Goal: Find specific page/section: Find specific page/section

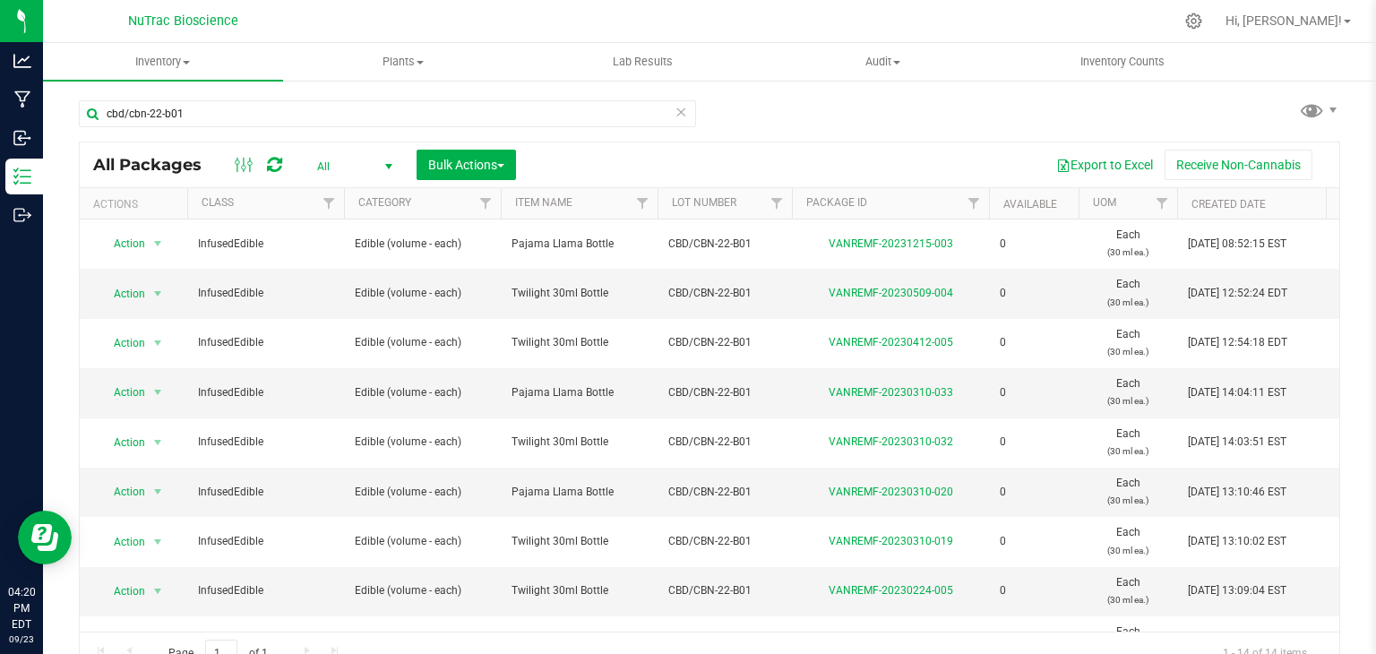
scroll to position [20, 0]
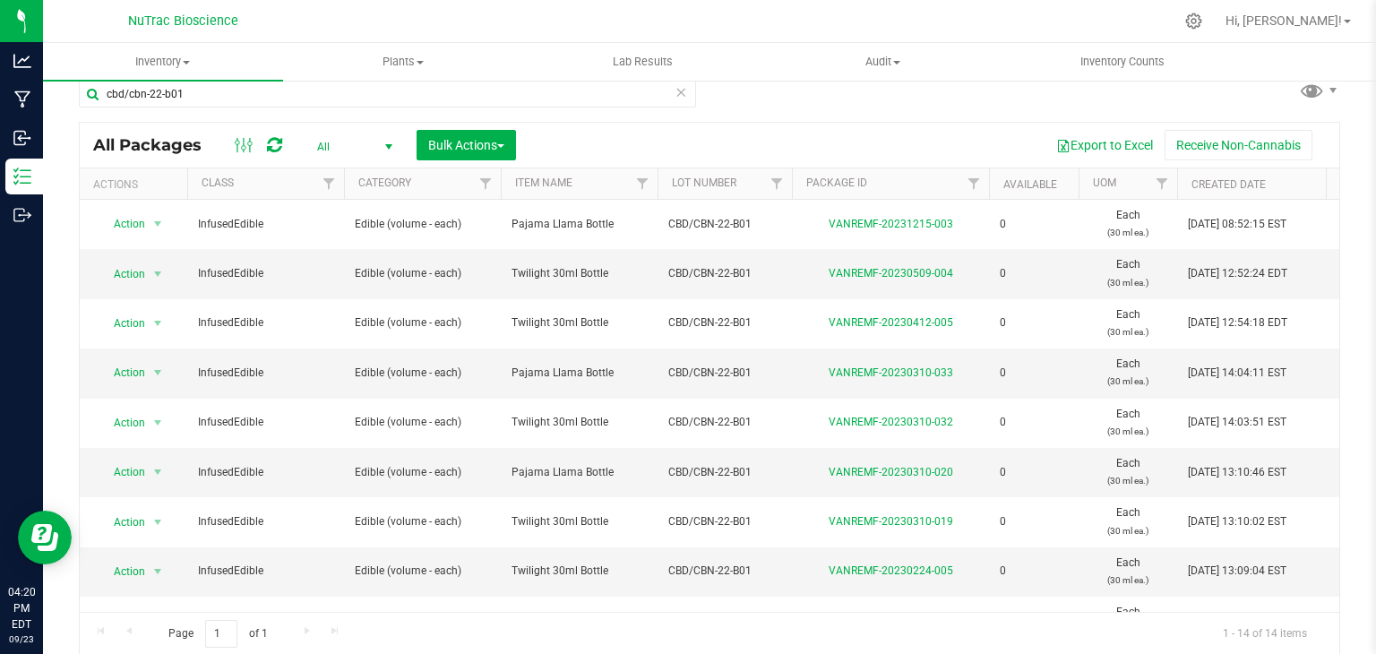
click at [678, 92] on icon at bounding box center [681, 92] width 13 height 22
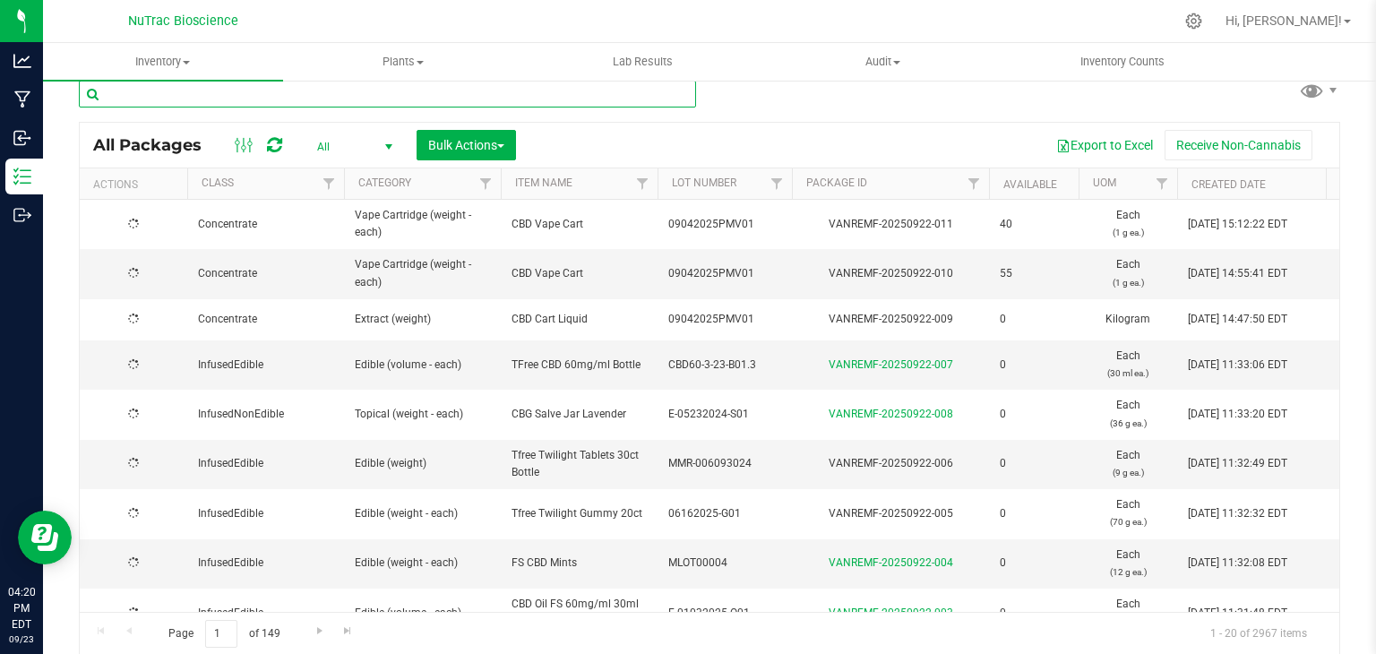
click at [629, 92] on input "text" at bounding box center [387, 94] width 617 height 27
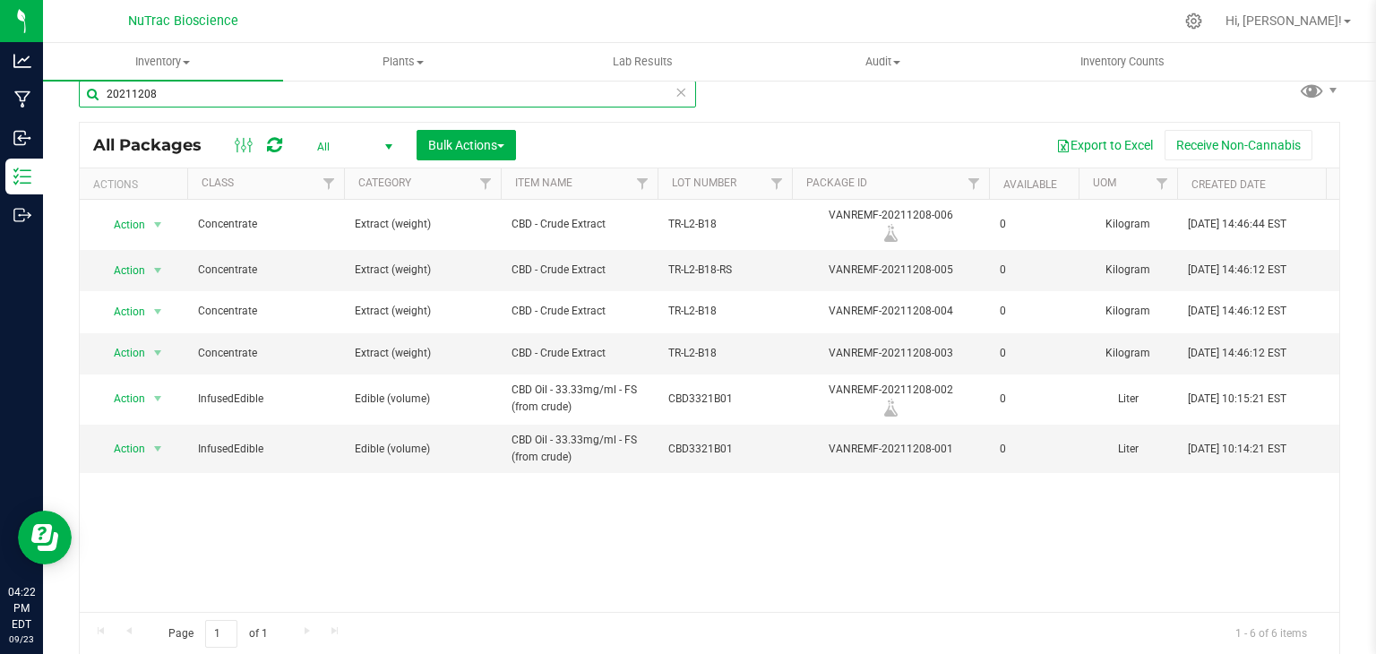
type input "20211208"
click at [675, 96] on icon at bounding box center [681, 92] width 13 height 22
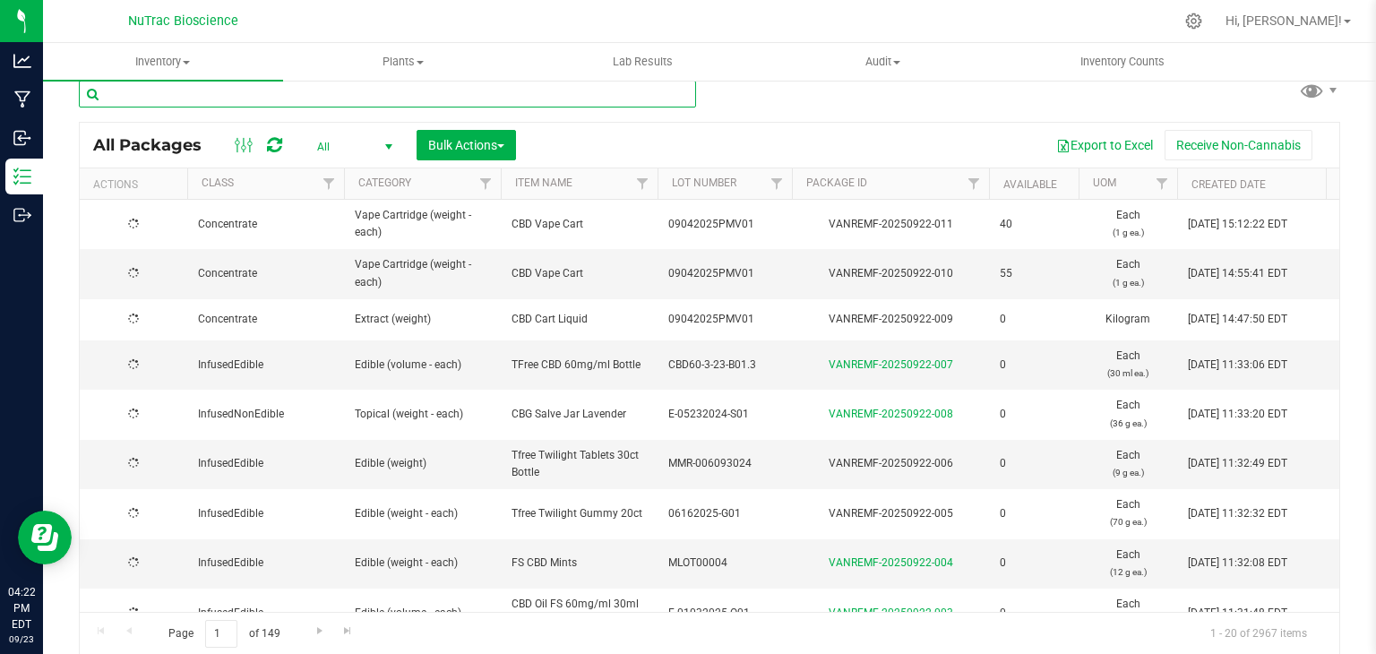
click at [645, 94] on input "text" at bounding box center [387, 94] width 617 height 27
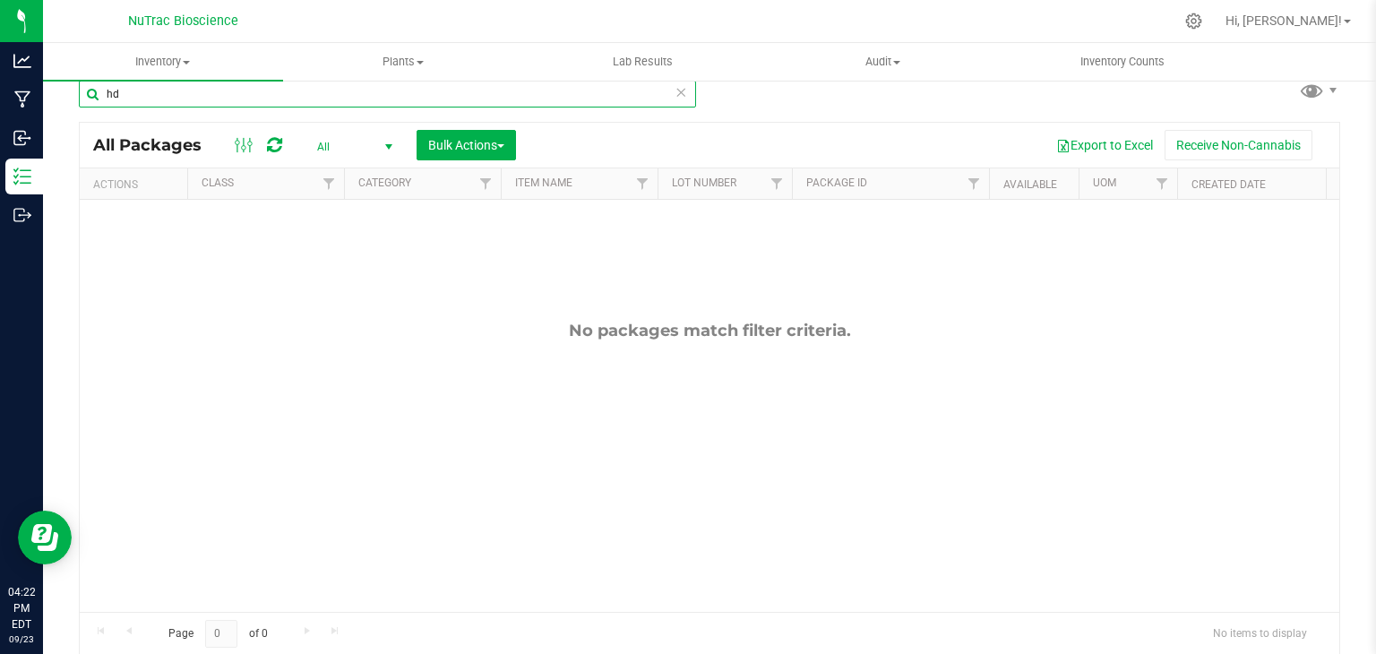
type input "h"
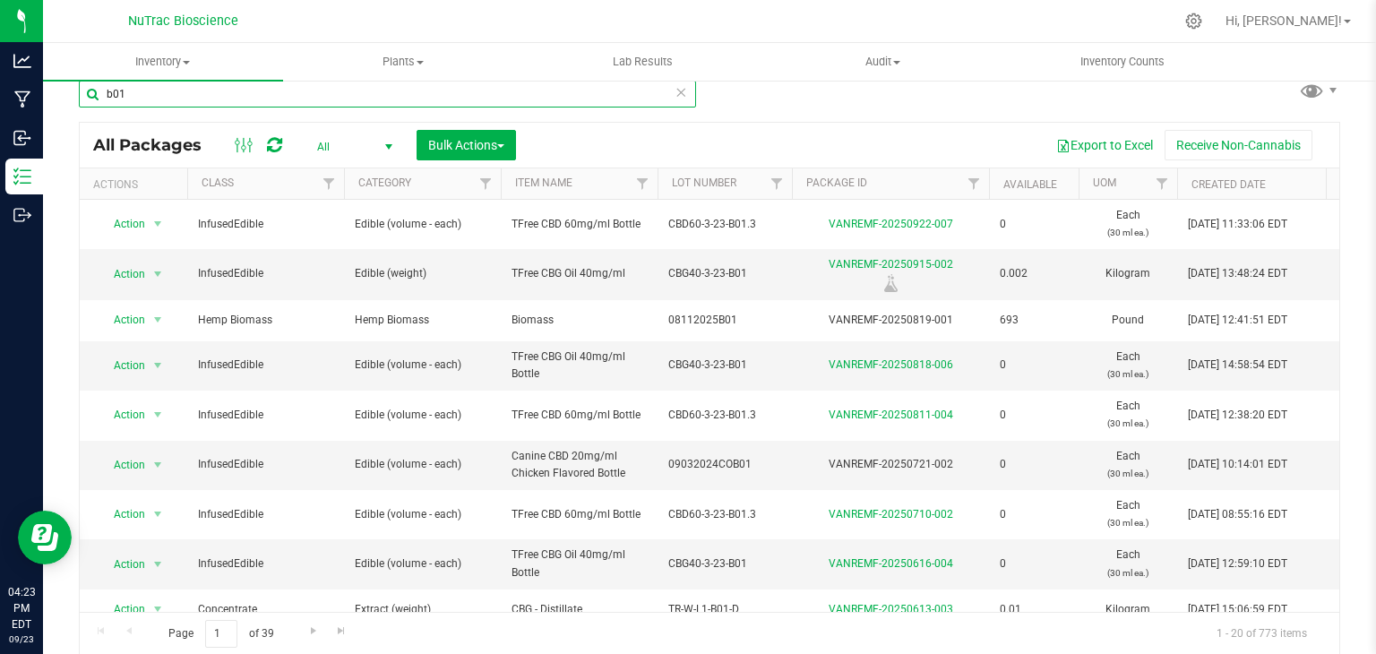
click at [105, 98] on input "b01" at bounding box center [387, 94] width 617 height 27
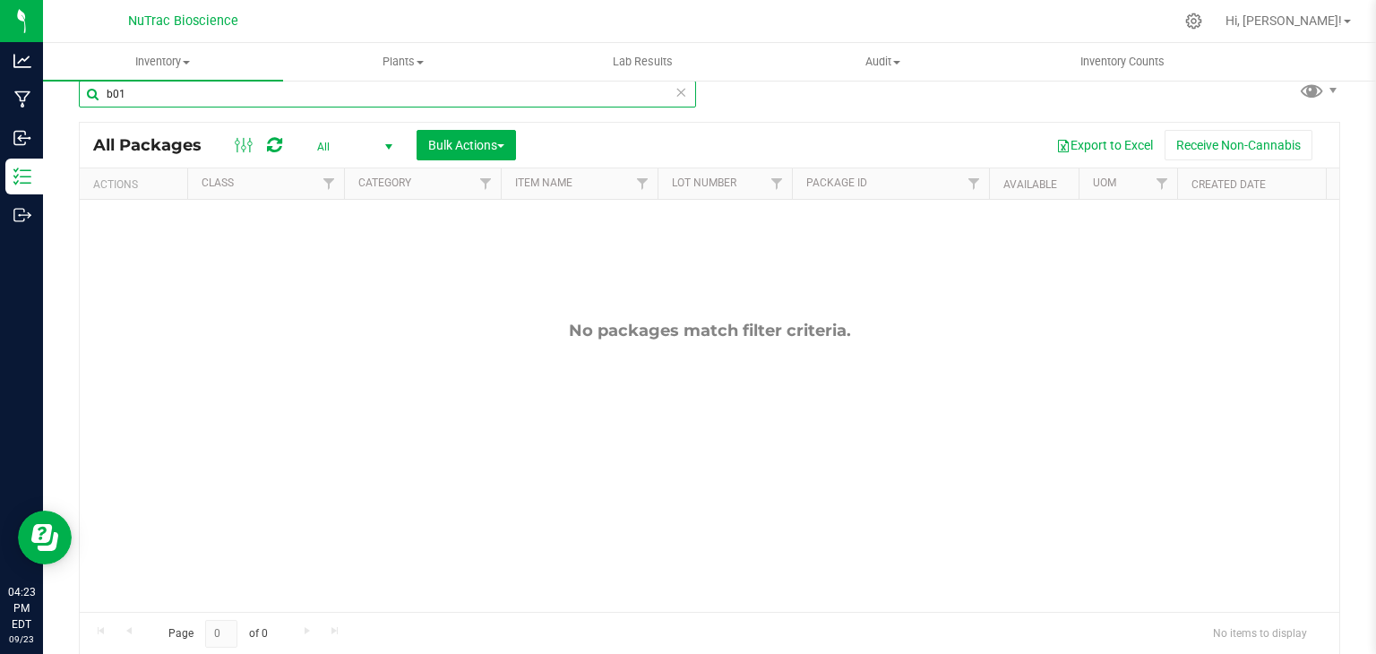
click at [196, 99] on div "Inventory All packages All inventory Waste log Create inventory Plants All plan…" at bounding box center [709, 348] width 1333 height 611
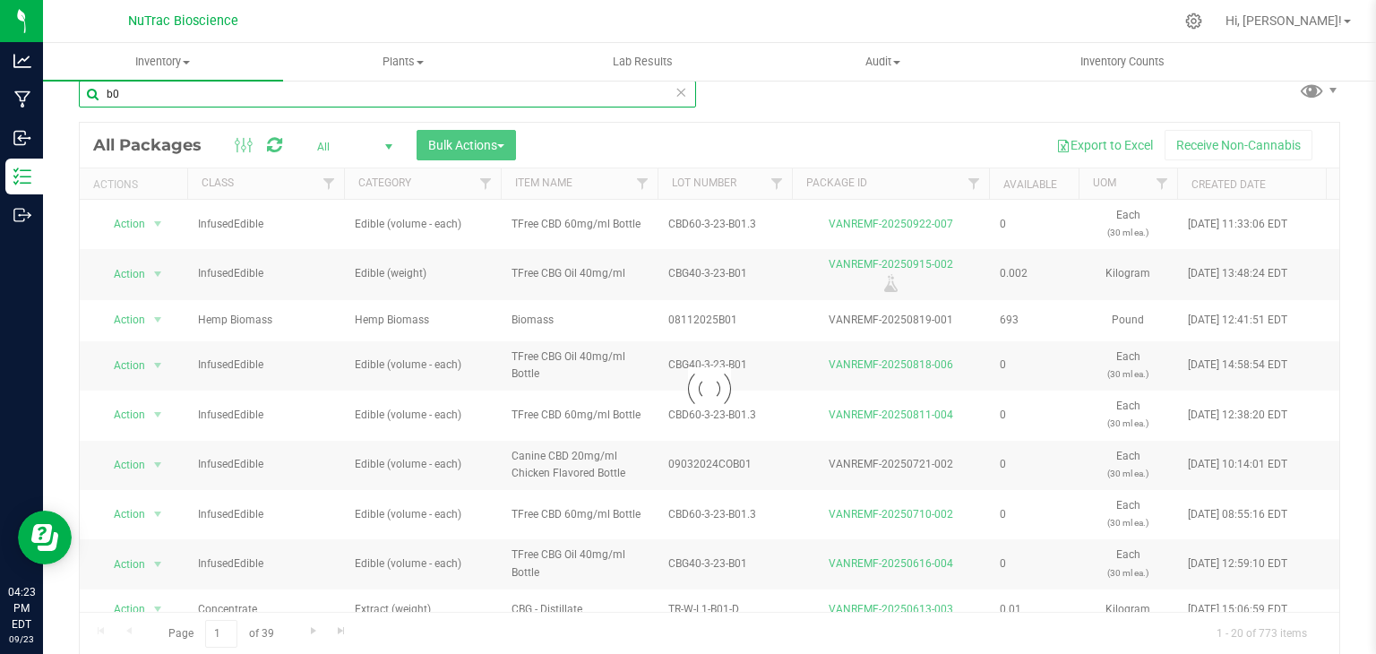
type input "b"
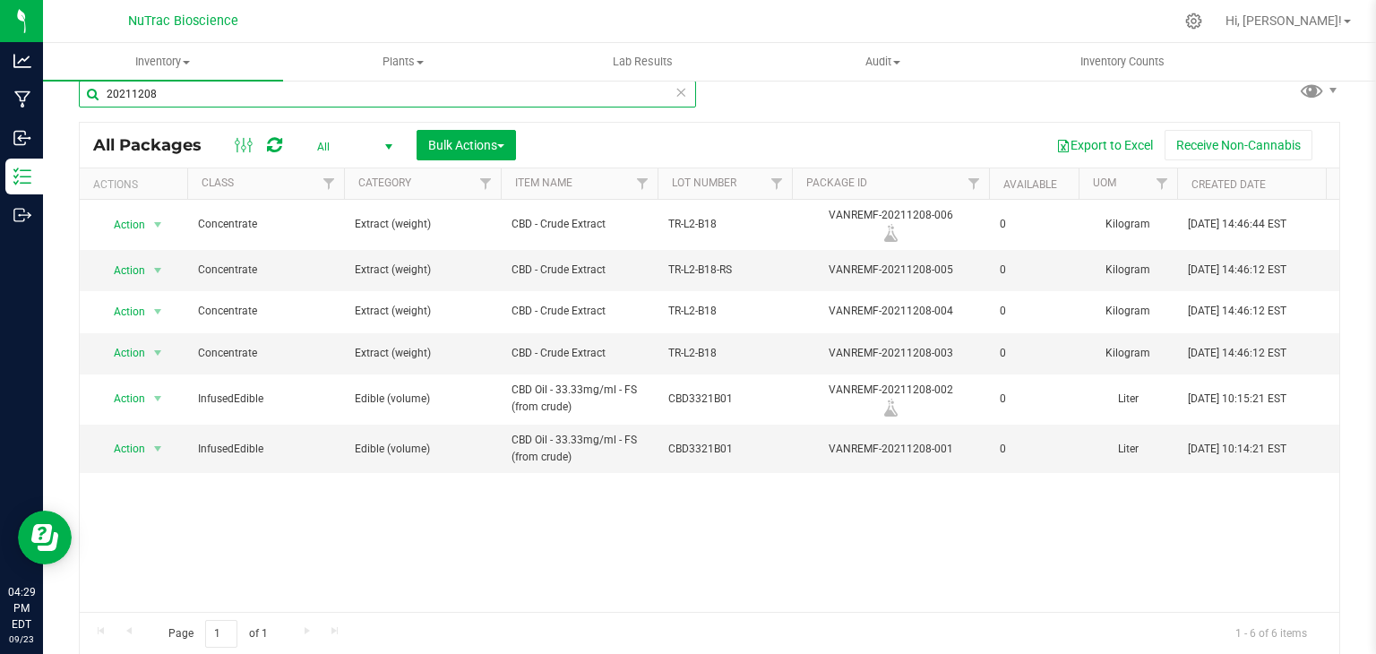
type input "20211208"
